Goal: Transaction & Acquisition: Purchase product/service

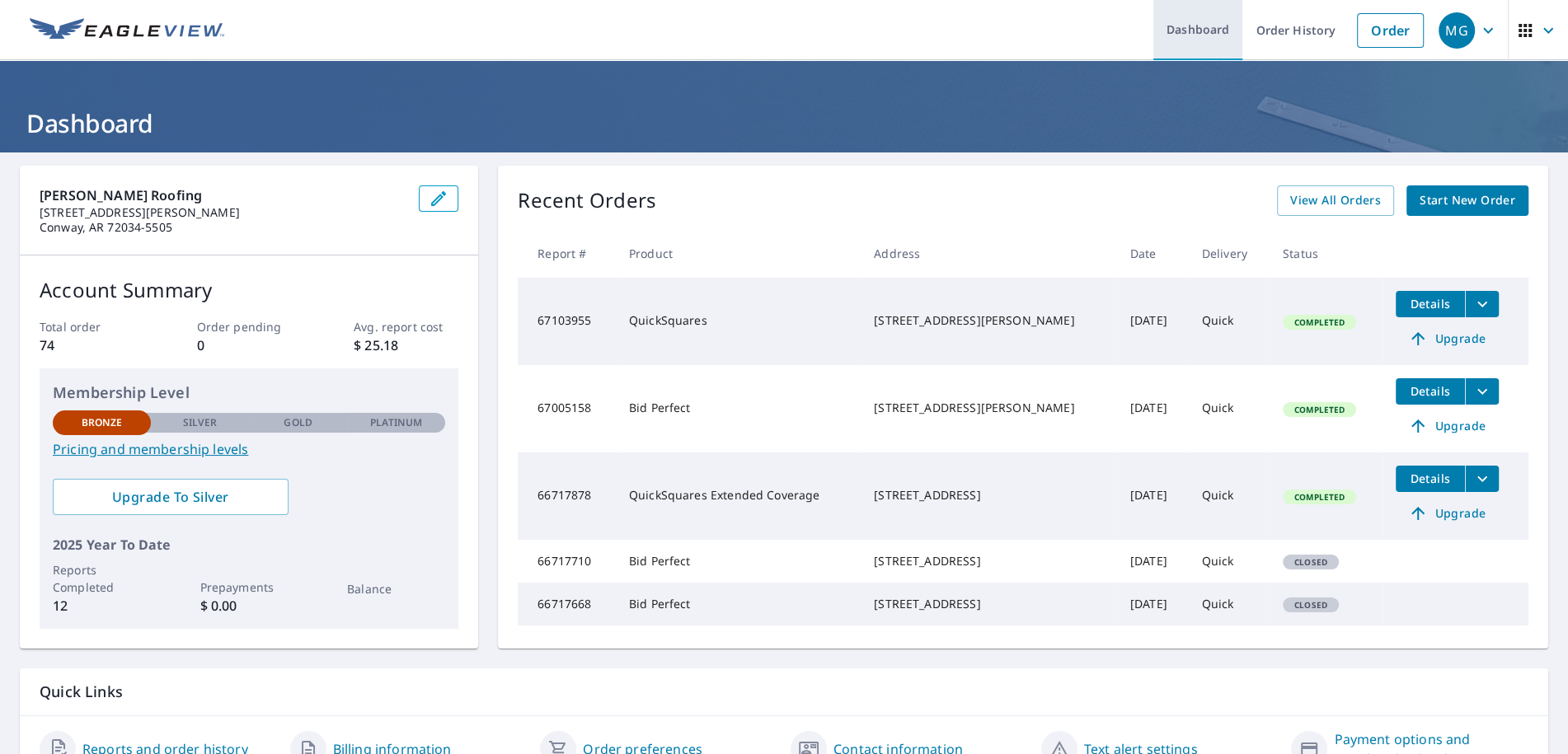
click at [1198, 24] on link "Dashboard" at bounding box center [1198, 30] width 89 height 60
click at [1284, 24] on link "Order History" at bounding box center [1296, 30] width 106 height 60
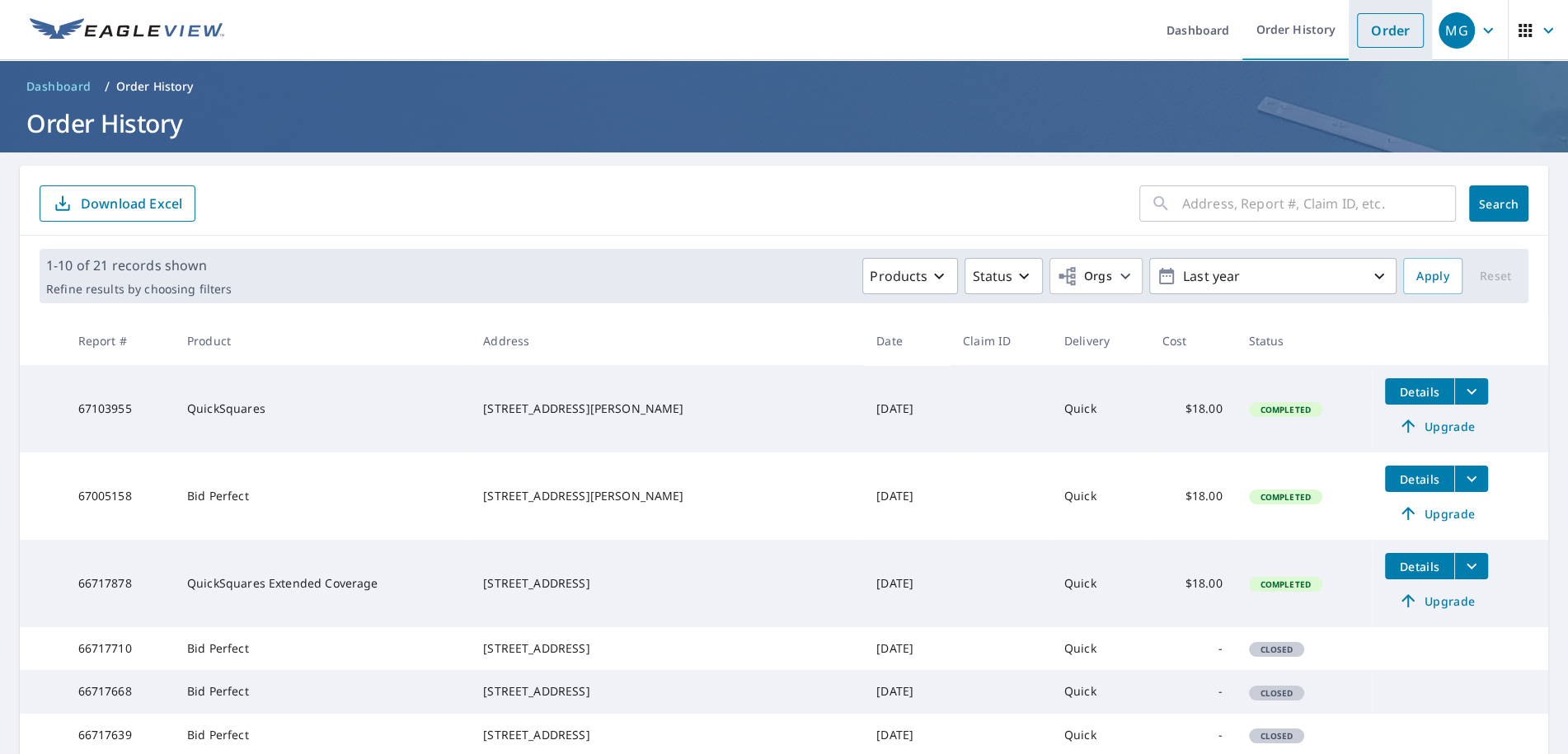
click at [1414, 27] on link "Order" at bounding box center [1390, 31] width 67 height 35
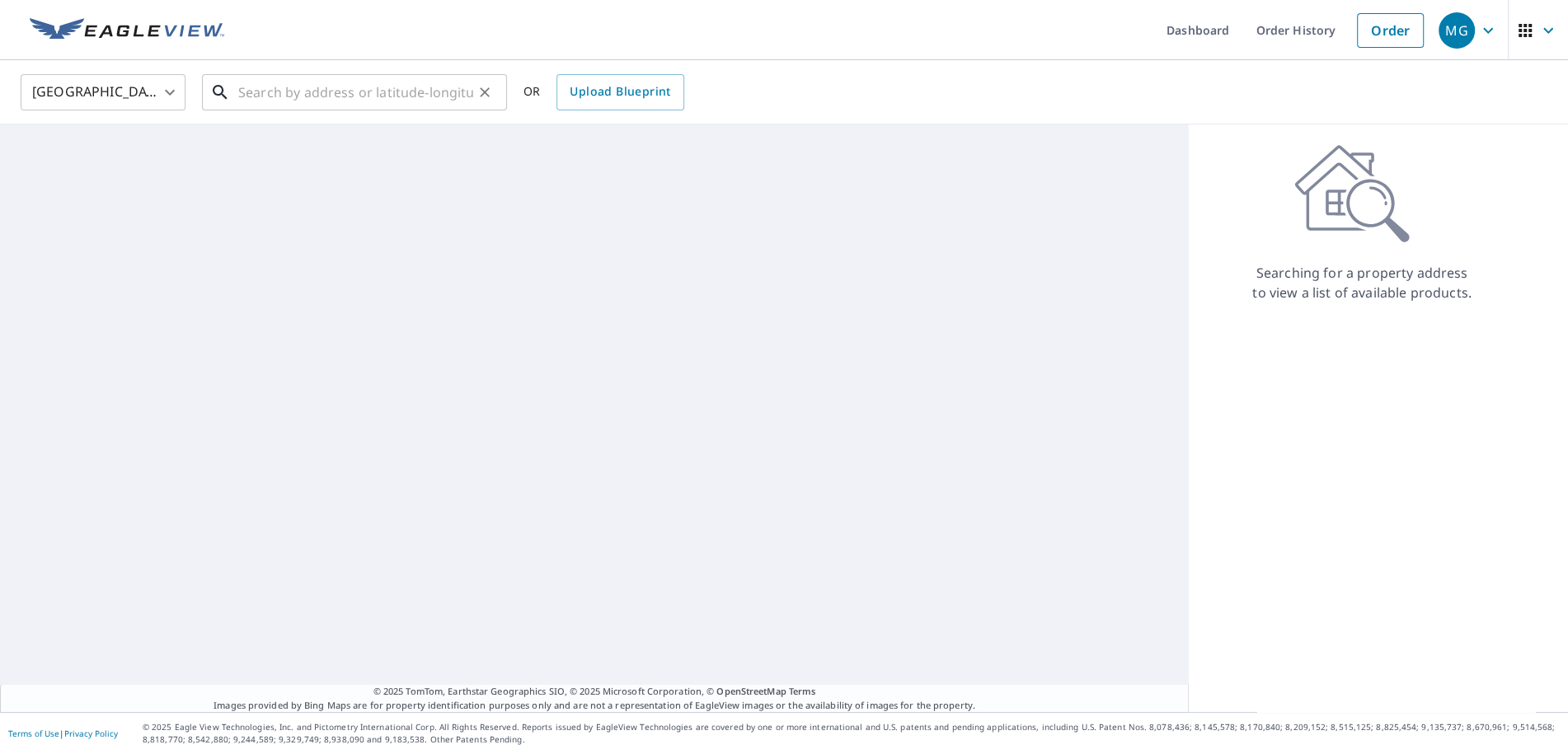
click at [457, 98] on input "text" at bounding box center [355, 92] width 235 height 46
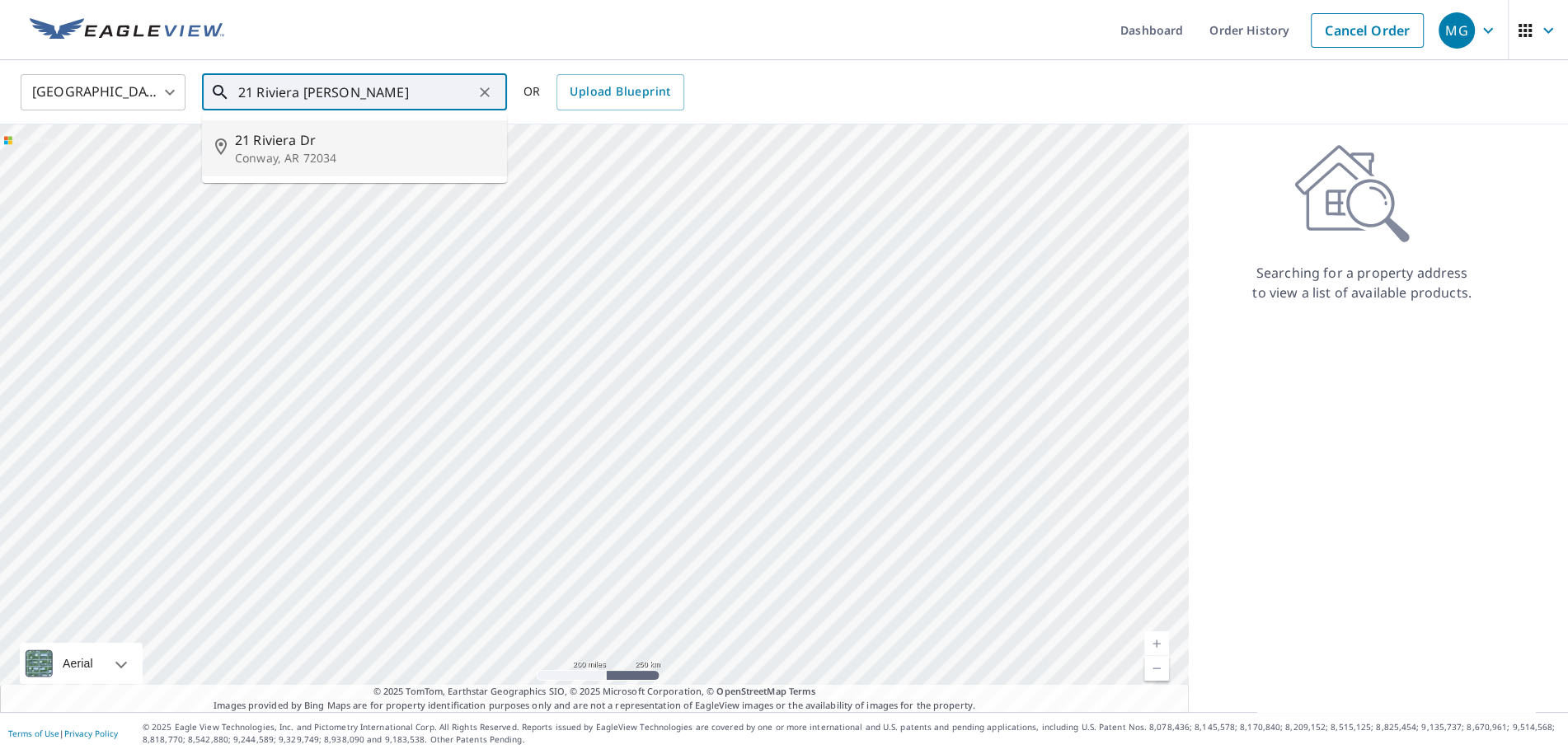
click at [303, 153] on p "Conway, AR 72034" at bounding box center [364, 158] width 259 height 17
type input "[STREET_ADDRESS][PERSON_NAME]"
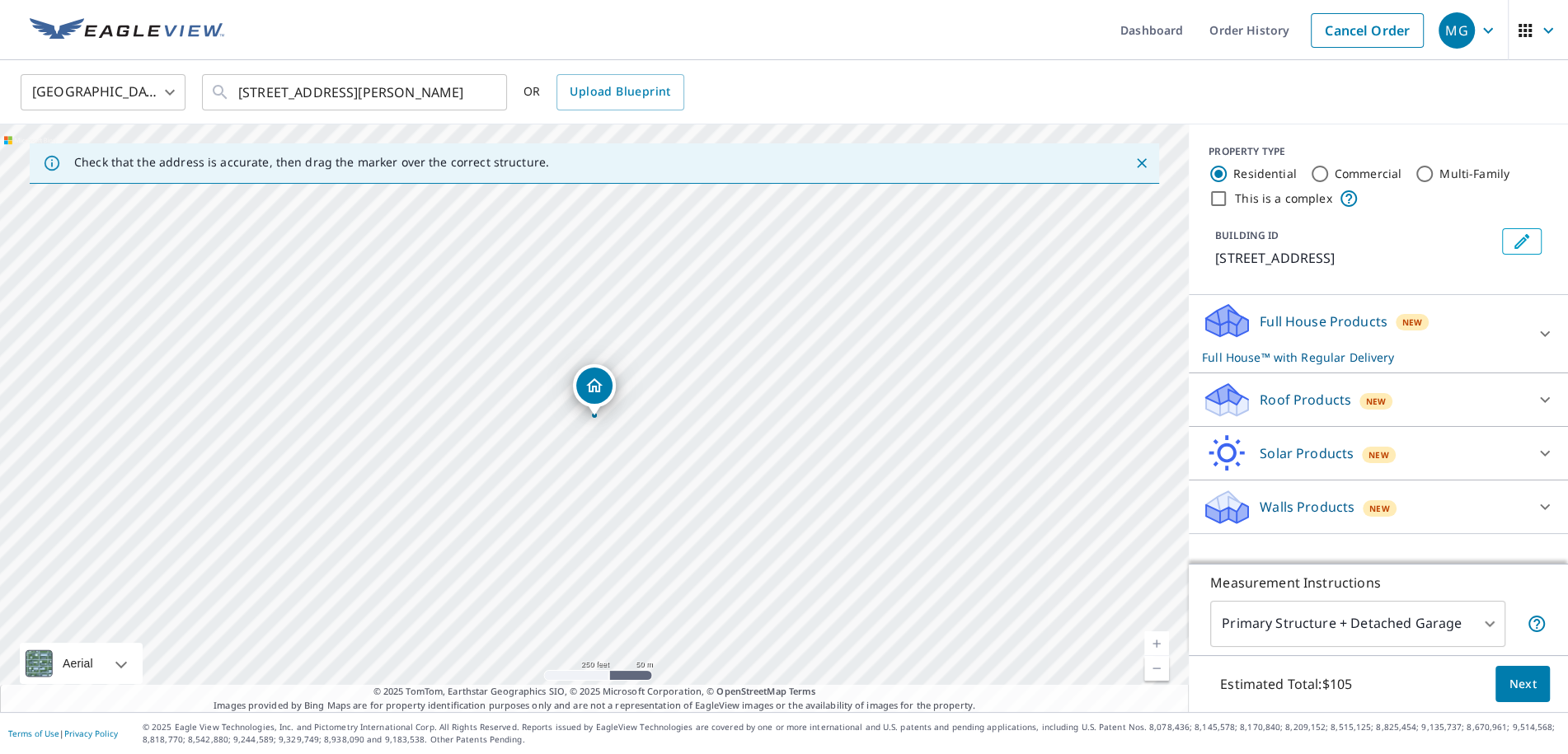
click at [593, 383] on icon "Dropped pin, building 1, Residential property, 21 Riviera Dr Conway, AR 72034" at bounding box center [594, 385] width 20 height 20
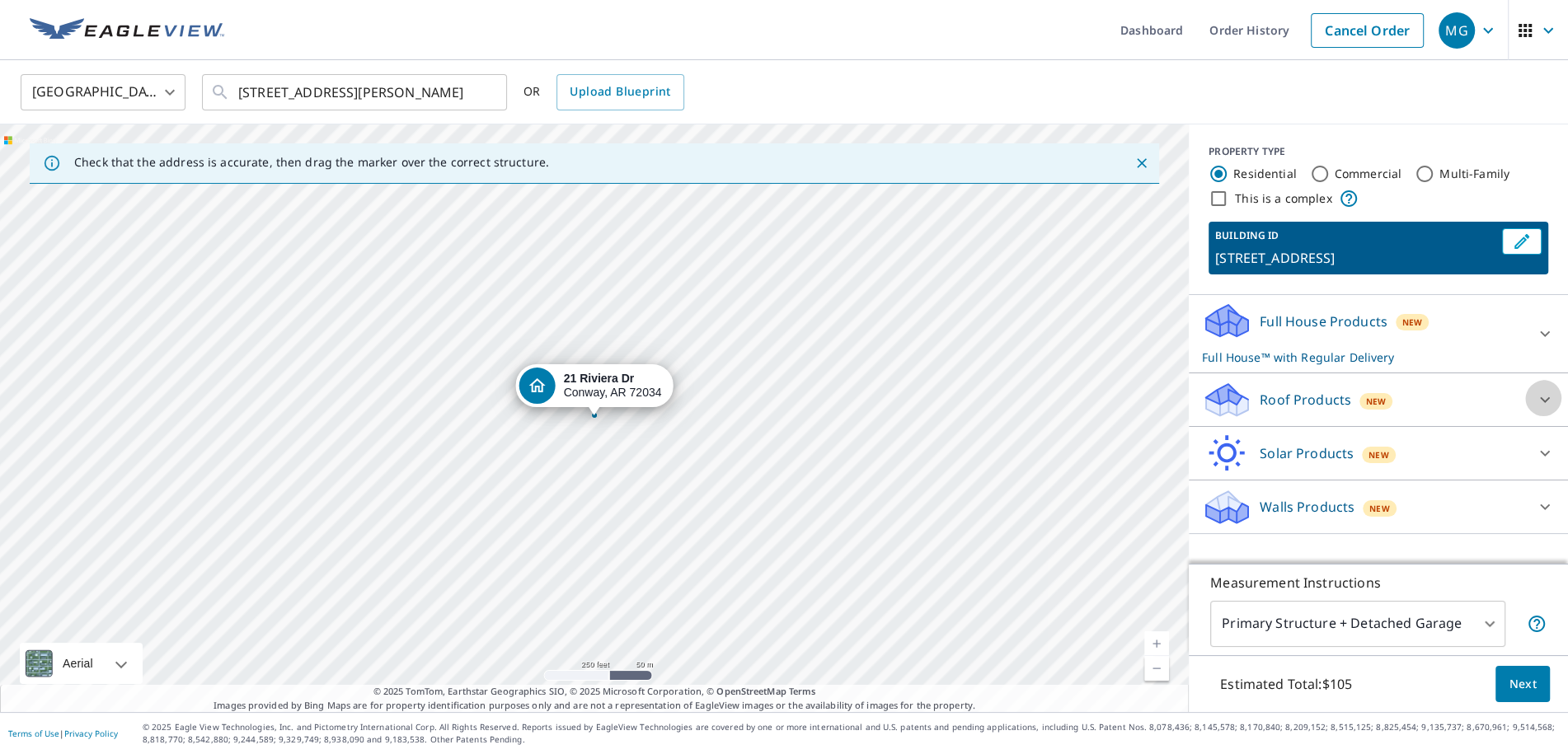
click at [1551, 393] on icon at bounding box center [1544, 399] width 20 height 20
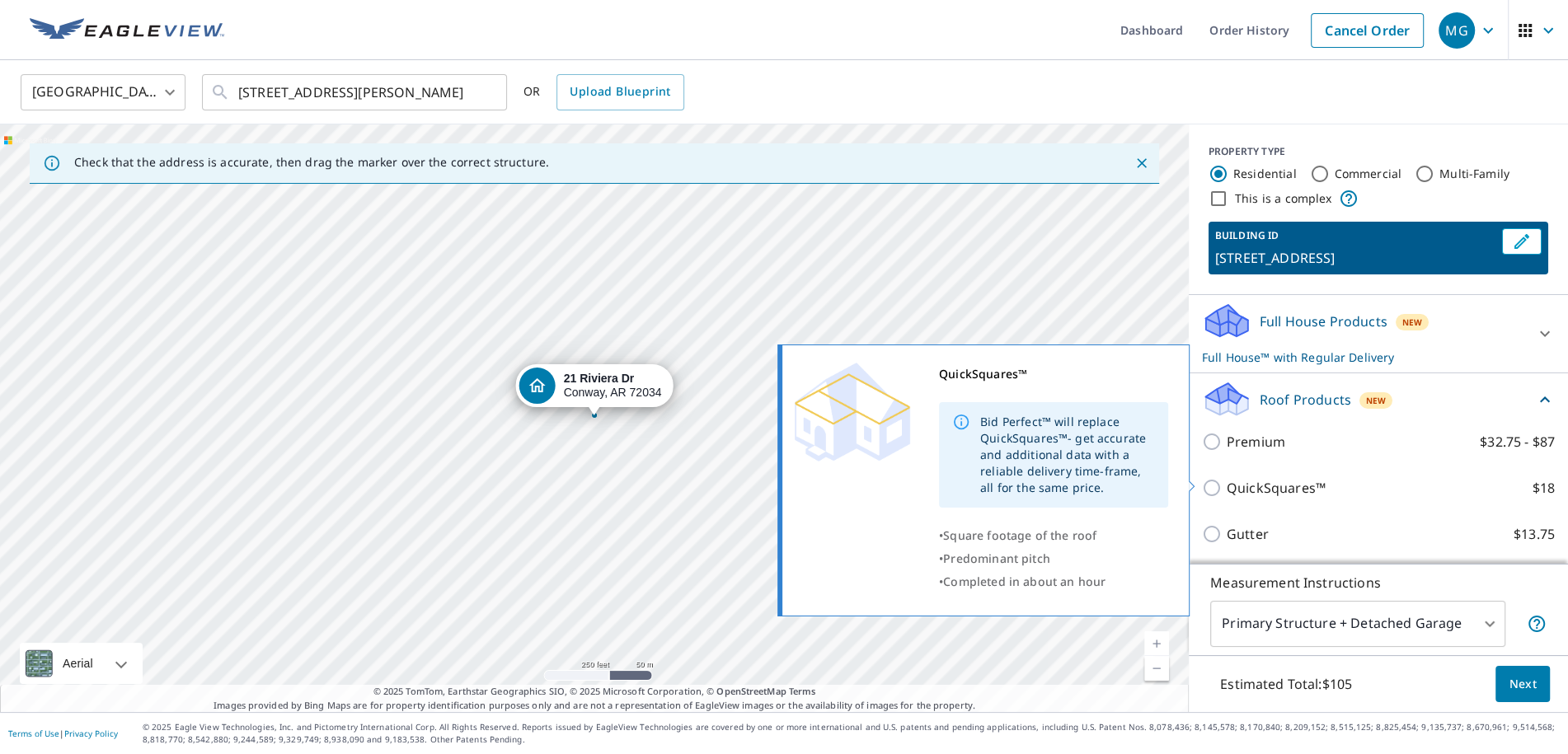
click at [1213, 479] on input "QuickSquares™ $18" at bounding box center [1214, 487] width 24 height 20
checkbox input "true"
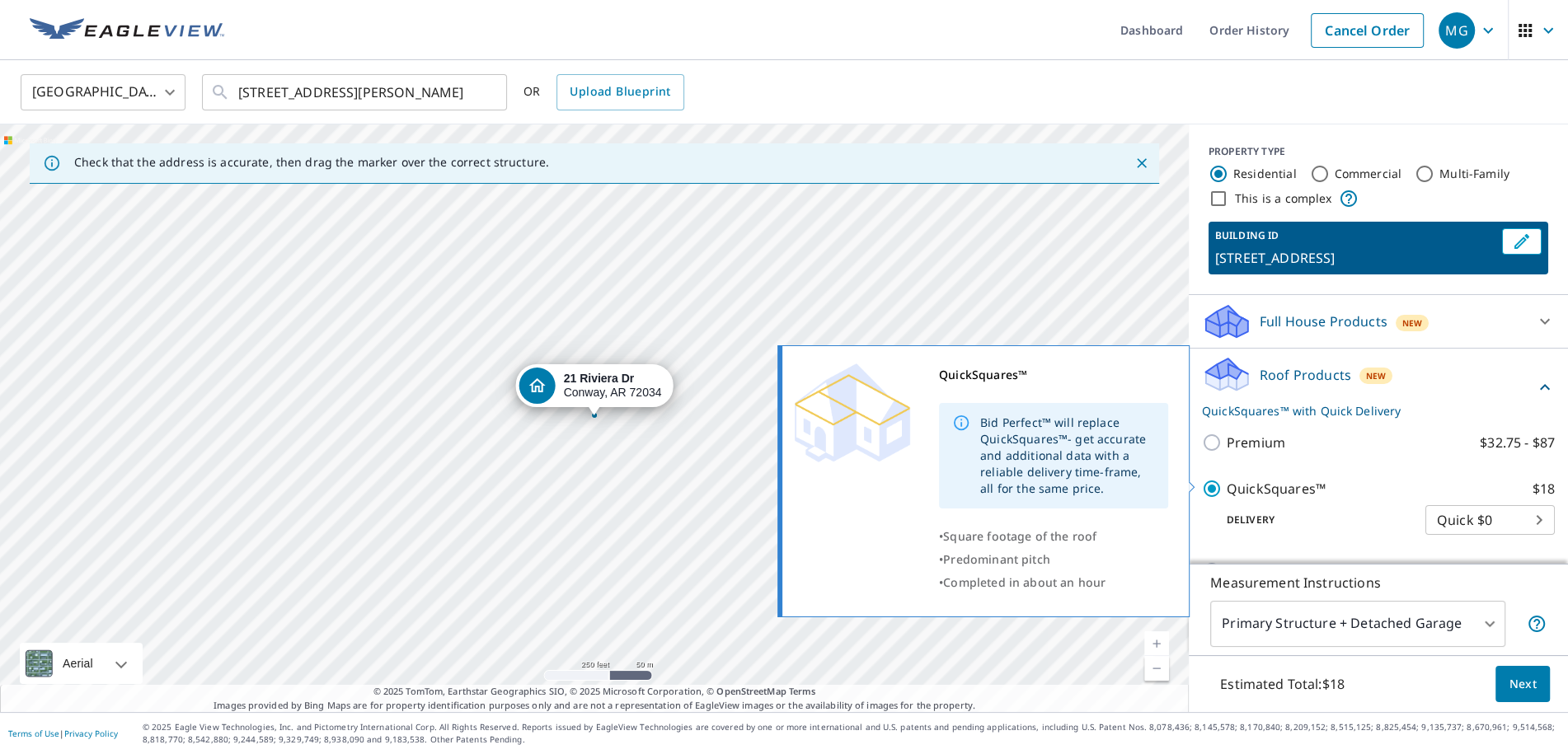
checkbox input "false"
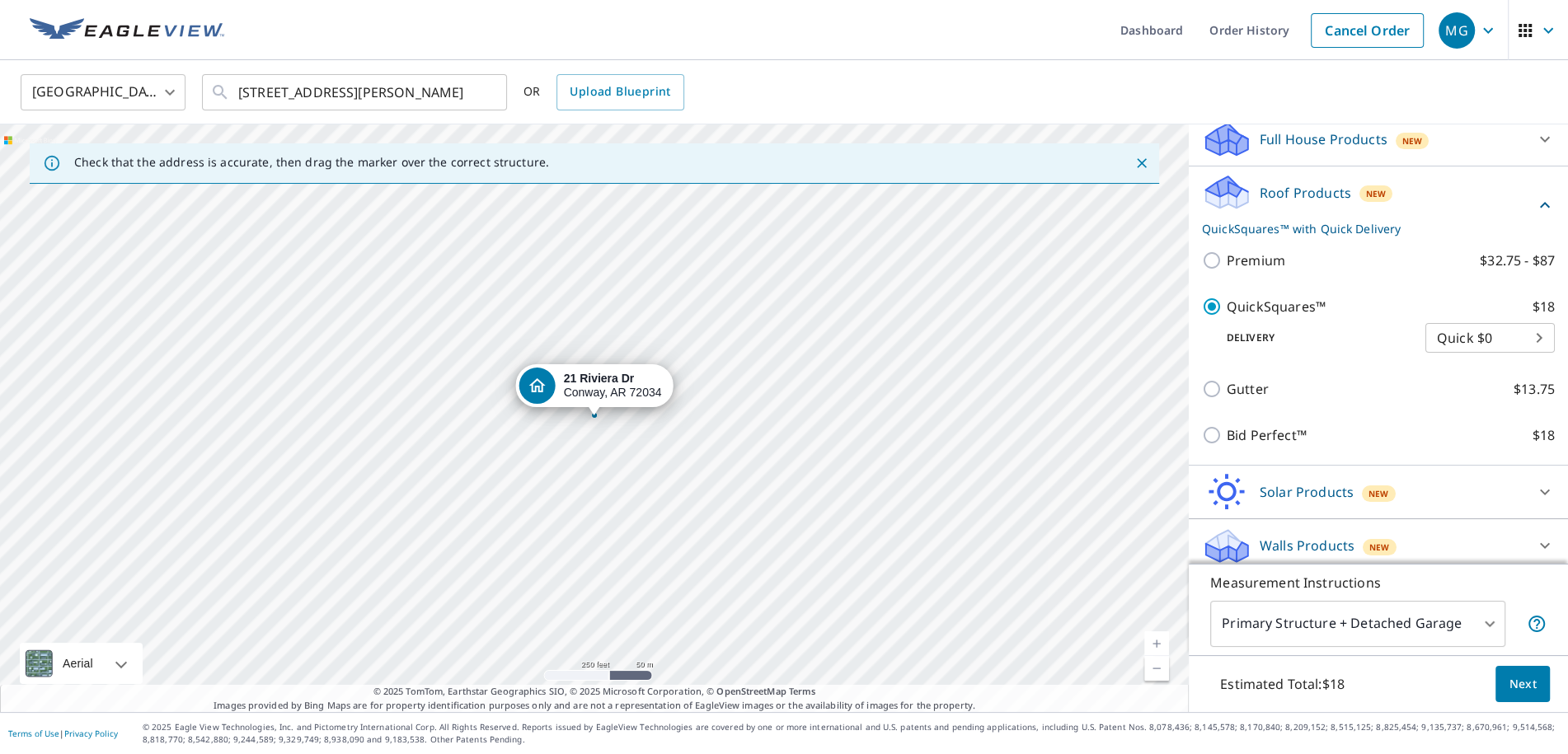
scroll to position [181, 0]
click at [1522, 679] on span "Next" at bounding box center [1523, 684] width 28 height 21
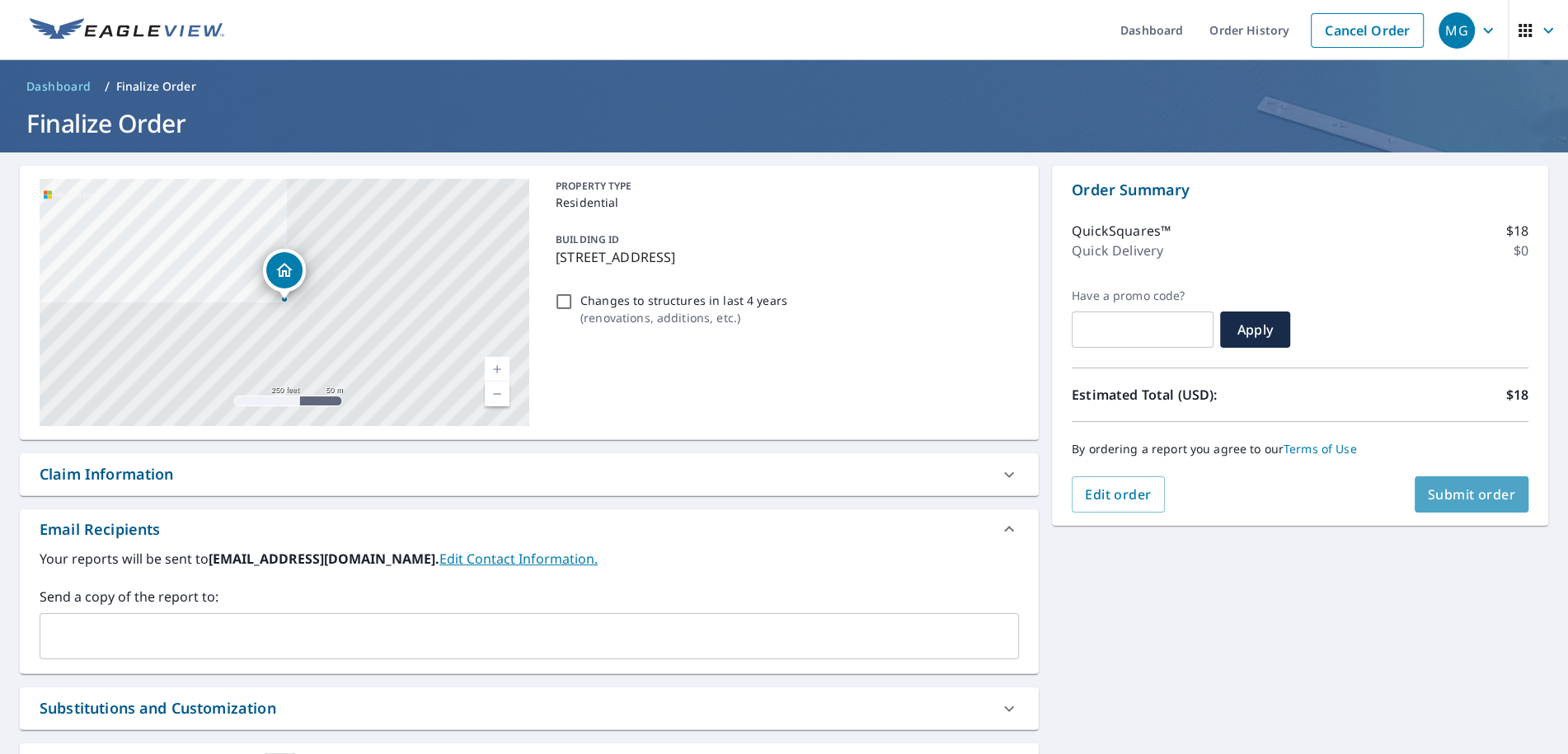
click at [1476, 491] on span "Submit order" at bounding box center [1471, 494] width 88 height 18
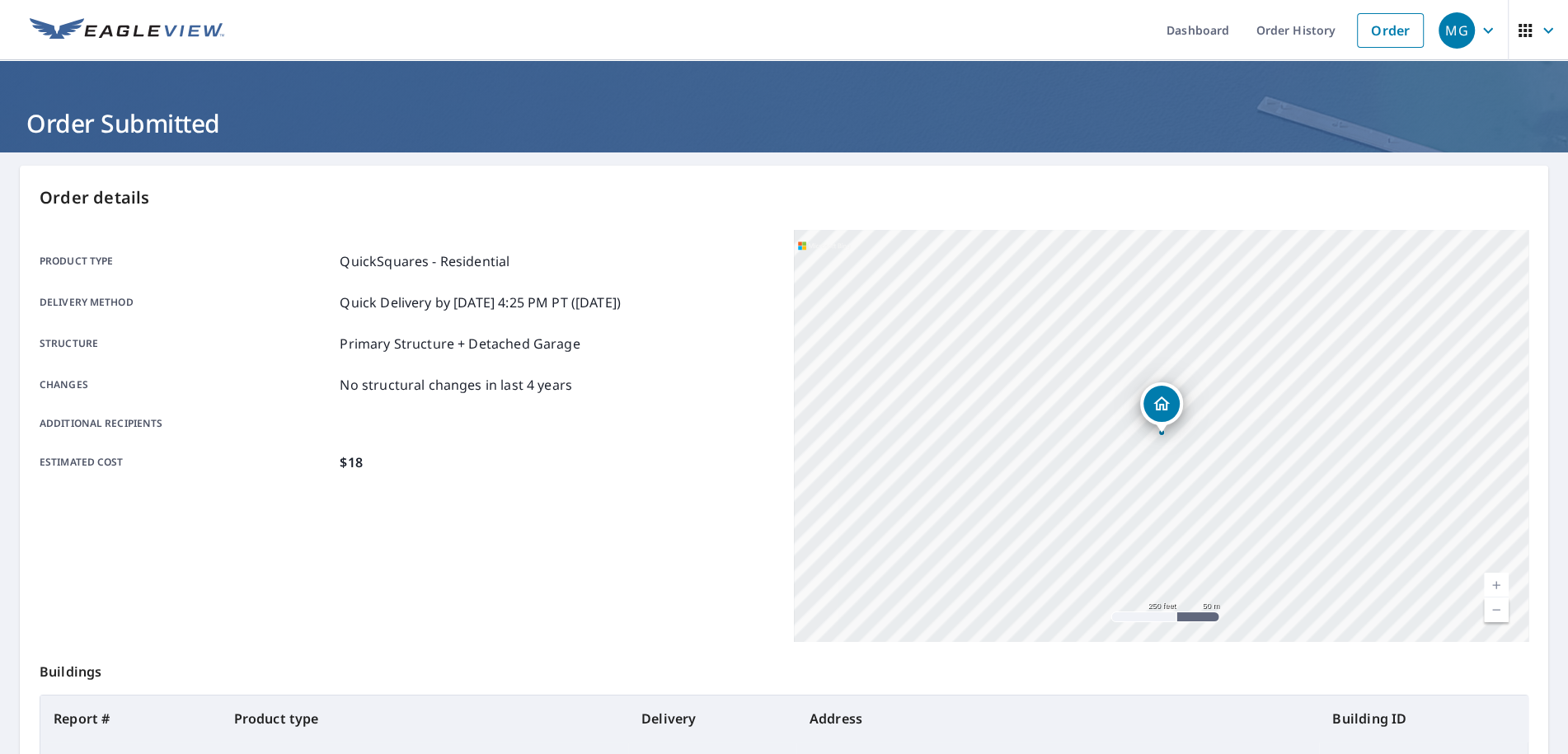
click at [1489, 31] on icon "button" at bounding box center [1488, 31] width 20 height 20
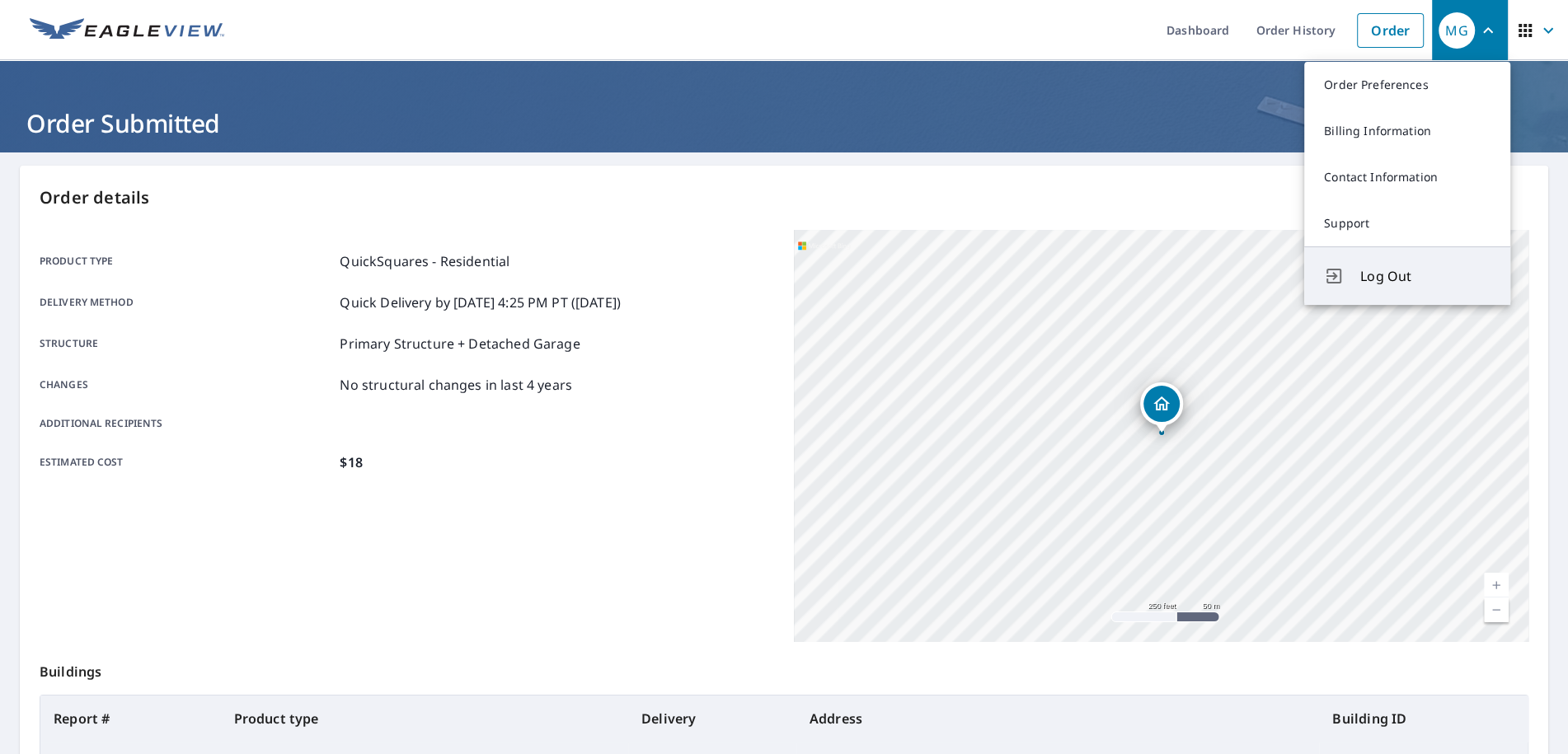
click at [1365, 278] on span "Log Out" at bounding box center [1425, 275] width 130 height 20
